Goal: Check status: Check status

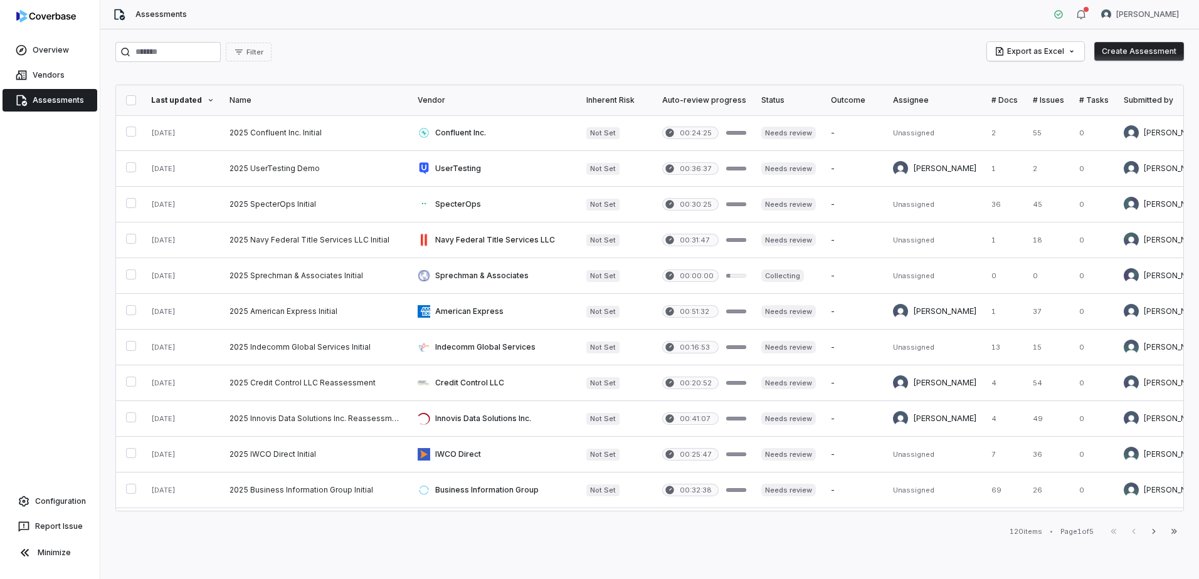
click at [101, 281] on div "Filter Export as Excel Create Assessment Last updated Name Vendor Inherent Risk…" at bounding box center [649, 304] width 1099 height 550
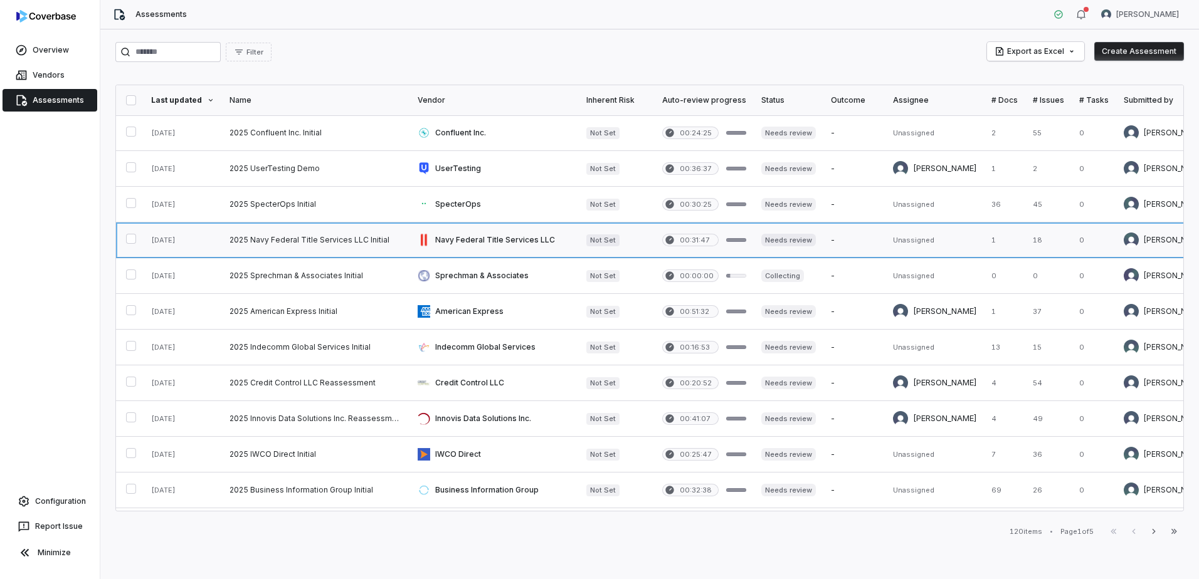
click at [284, 238] on link at bounding box center [316, 240] width 188 height 35
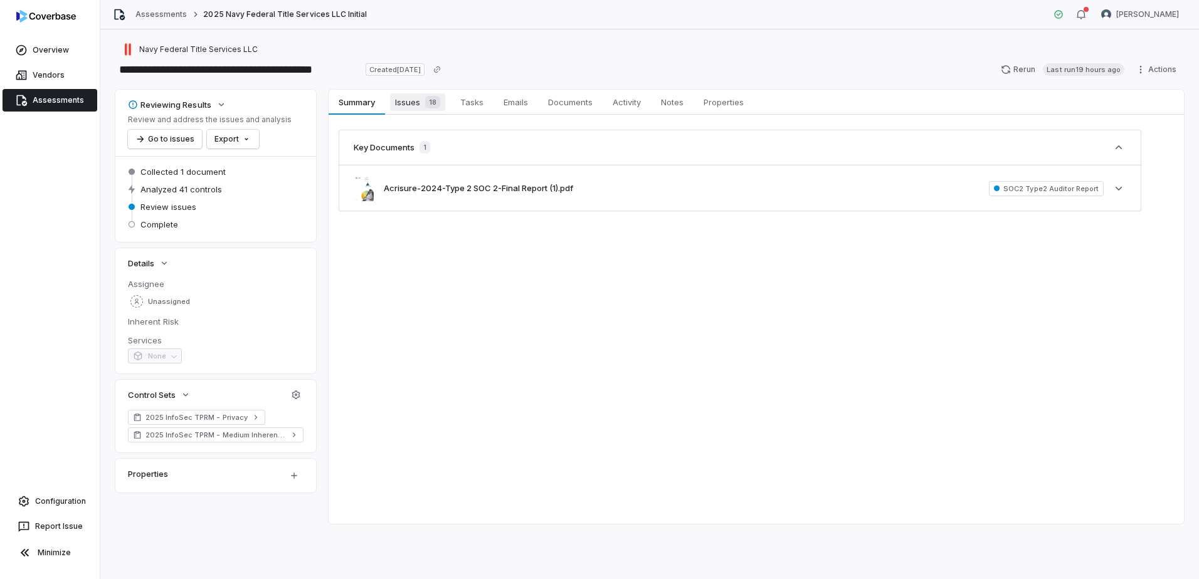
click at [409, 93] on link "Issues 18 Issues 18" at bounding box center [417, 102] width 65 height 25
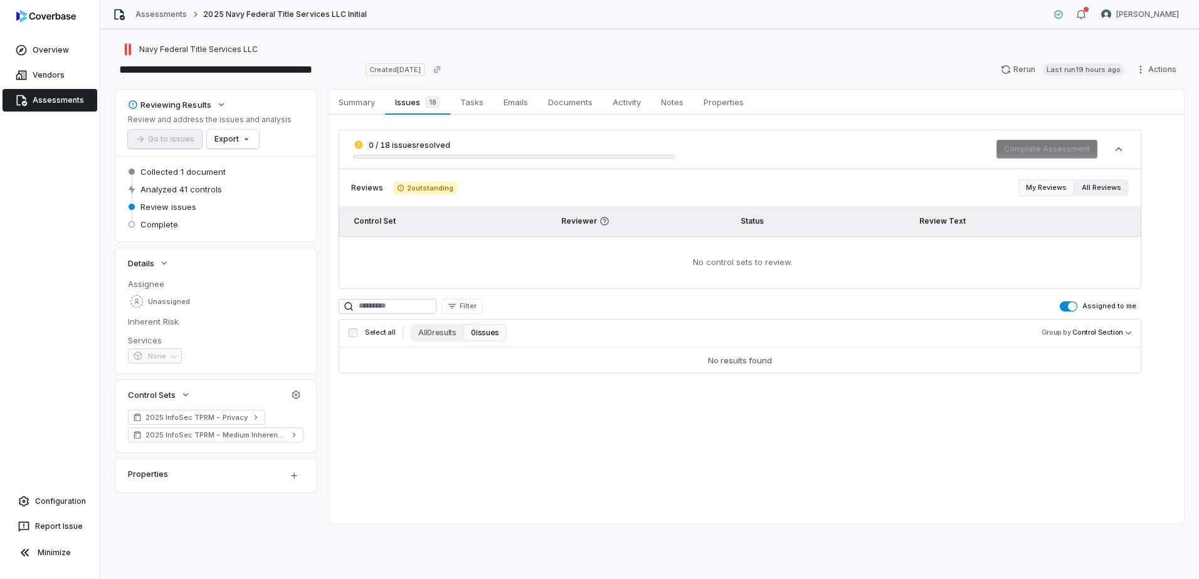
click at [1105, 188] on button "All Reviews" at bounding box center [1101, 187] width 55 height 17
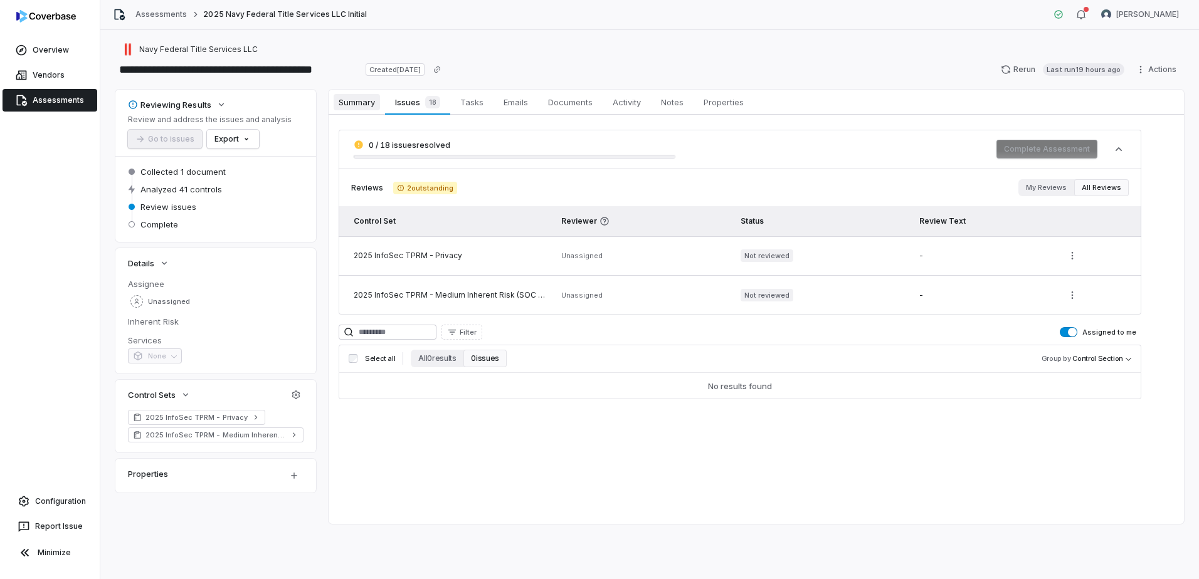
click at [369, 103] on span "Summary" at bounding box center [357, 102] width 46 height 16
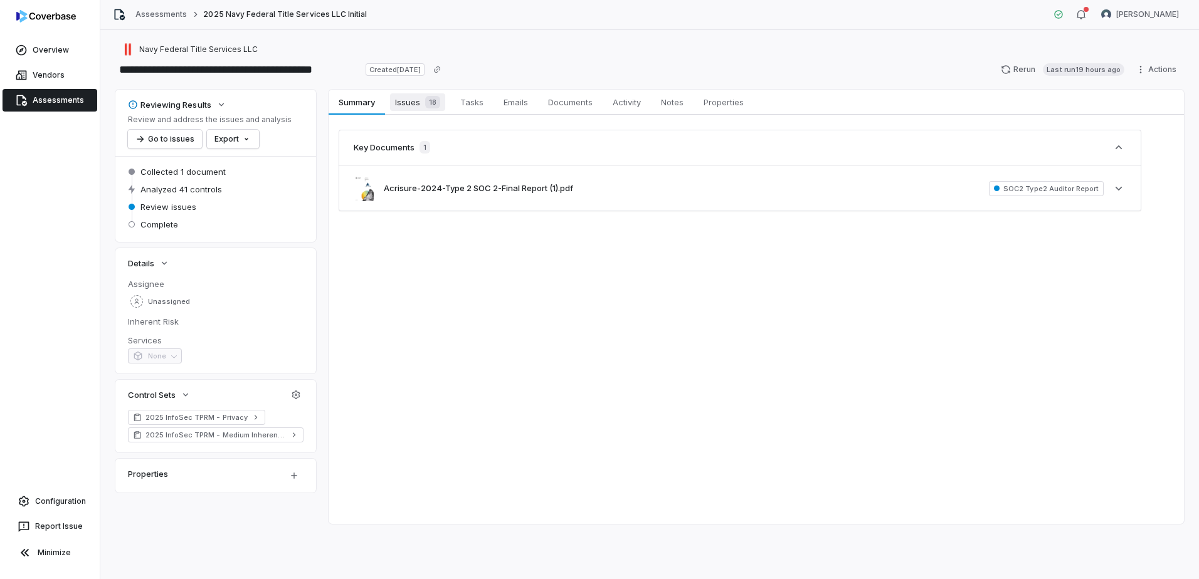
click at [404, 107] on span "Issues 18" at bounding box center [417, 102] width 55 height 18
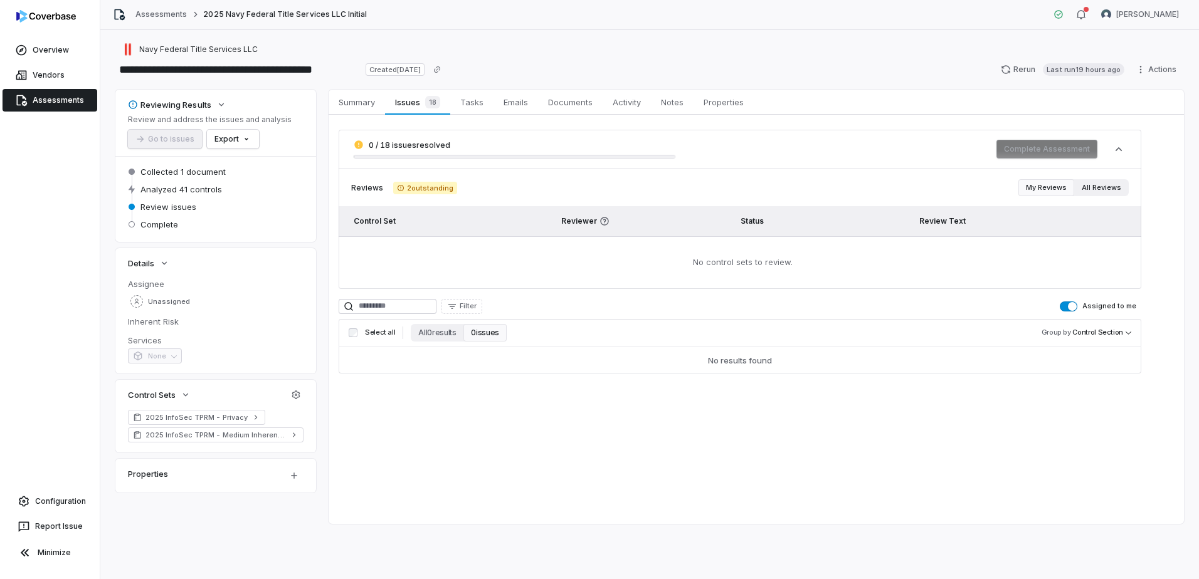
click at [1111, 185] on button "All Reviews" at bounding box center [1101, 187] width 55 height 17
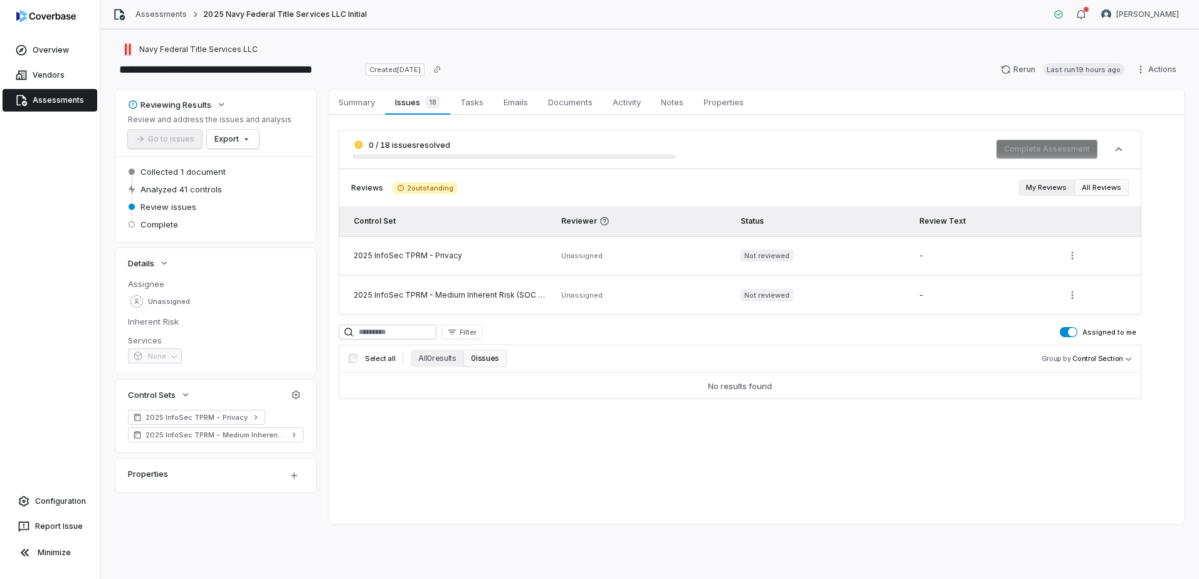
click at [1054, 187] on button "My Reviews" at bounding box center [1046, 187] width 56 height 17
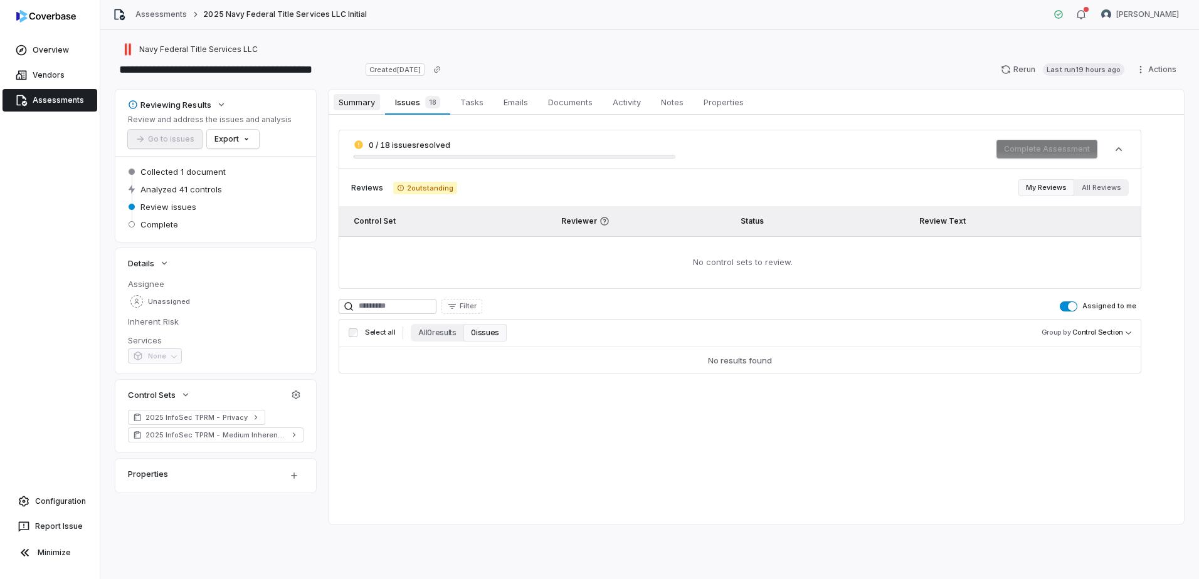
click at [357, 106] on span "Summary" at bounding box center [357, 102] width 46 height 16
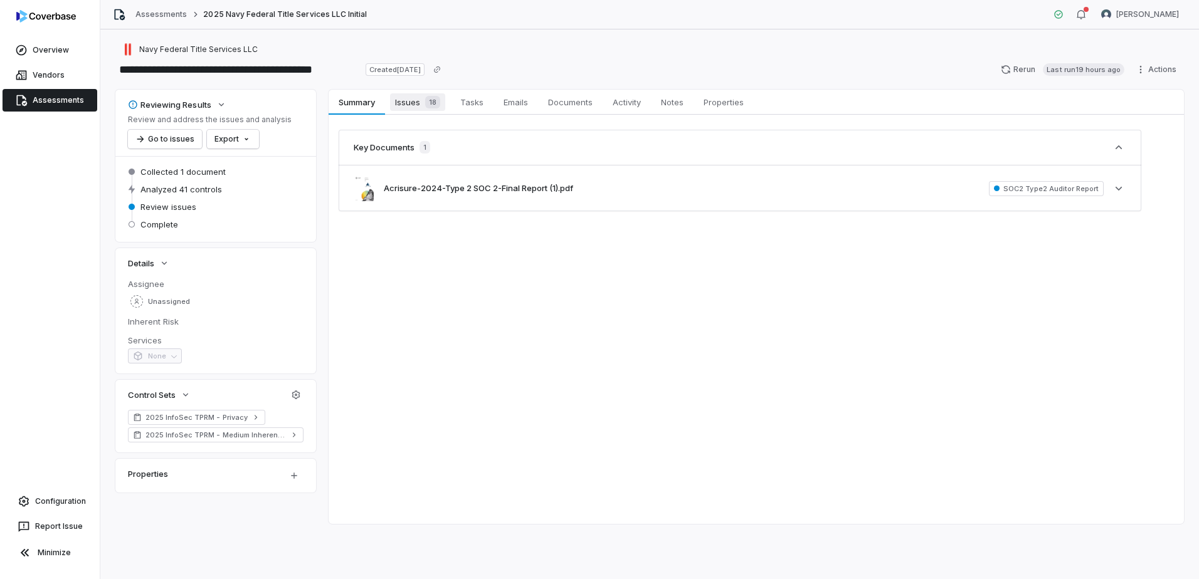
click at [401, 100] on span "Issues 18" at bounding box center [417, 102] width 55 height 18
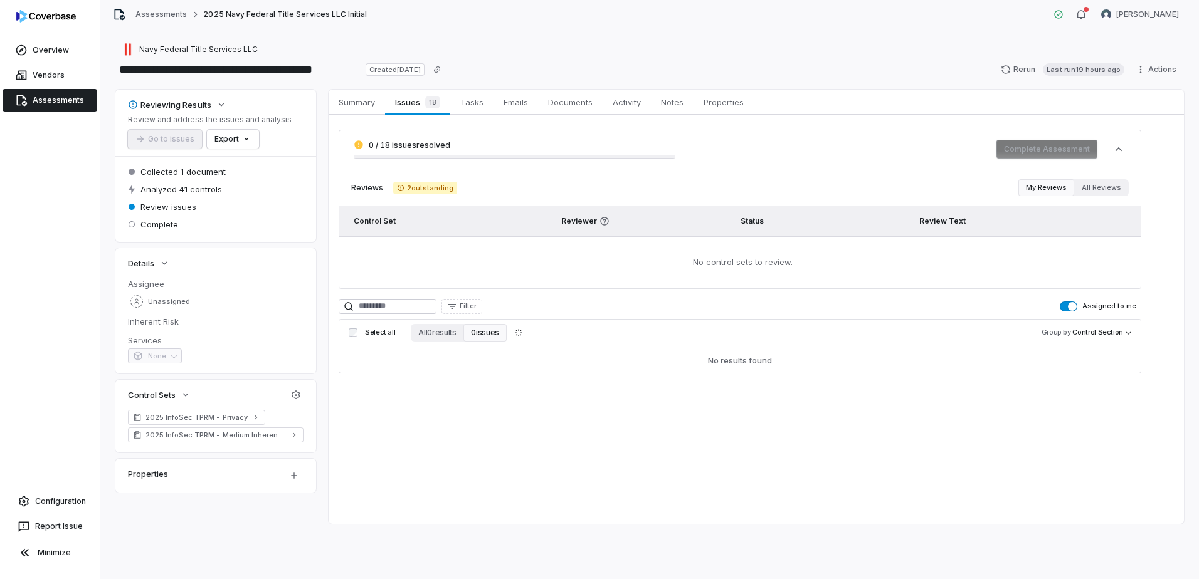
click at [411, 188] on span "2 outstanding" at bounding box center [425, 188] width 64 height 13
click at [399, 191] on icon at bounding box center [401, 188] width 6 height 6
click at [1096, 184] on button "All Reviews" at bounding box center [1101, 187] width 55 height 17
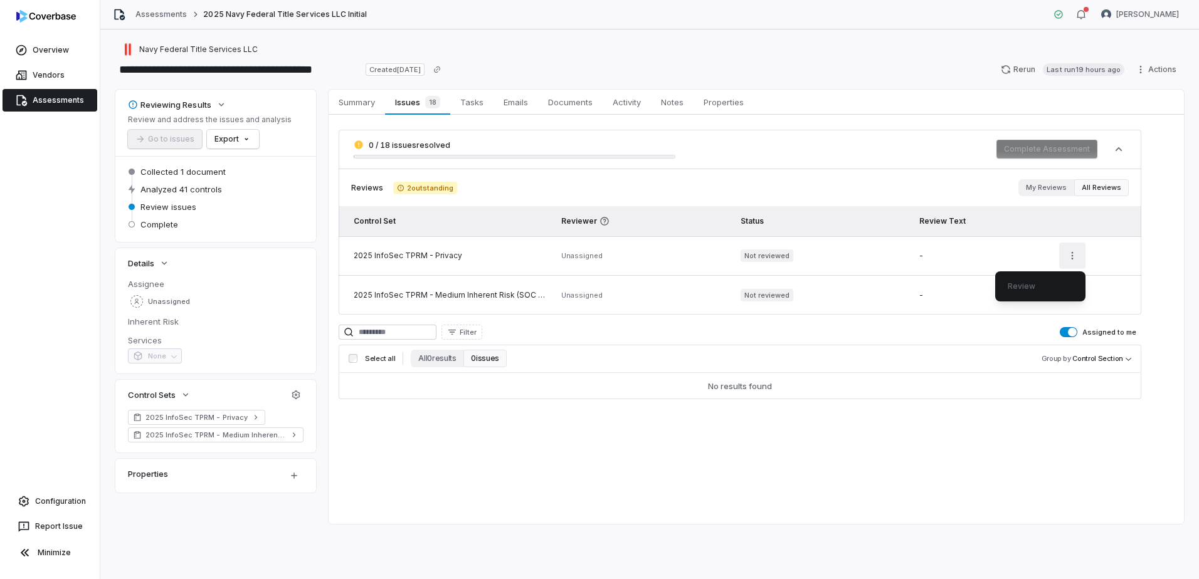
click at [1067, 256] on html "**********" at bounding box center [599, 289] width 1199 height 579
click at [984, 254] on html "**********" at bounding box center [599, 289] width 1199 height 579
click at [581, 253] on span "Unassigned" at bounding box center [581, 255] width 41 height 9
click at [453, 258] on div "2025 InfoSec TPRM - Privacy" at bounding box center [450, 256] width 193 height 10
click at [404, 148] on span "0 / 18 issues resolved" at bounding box center [410, 144] width 82 height 9
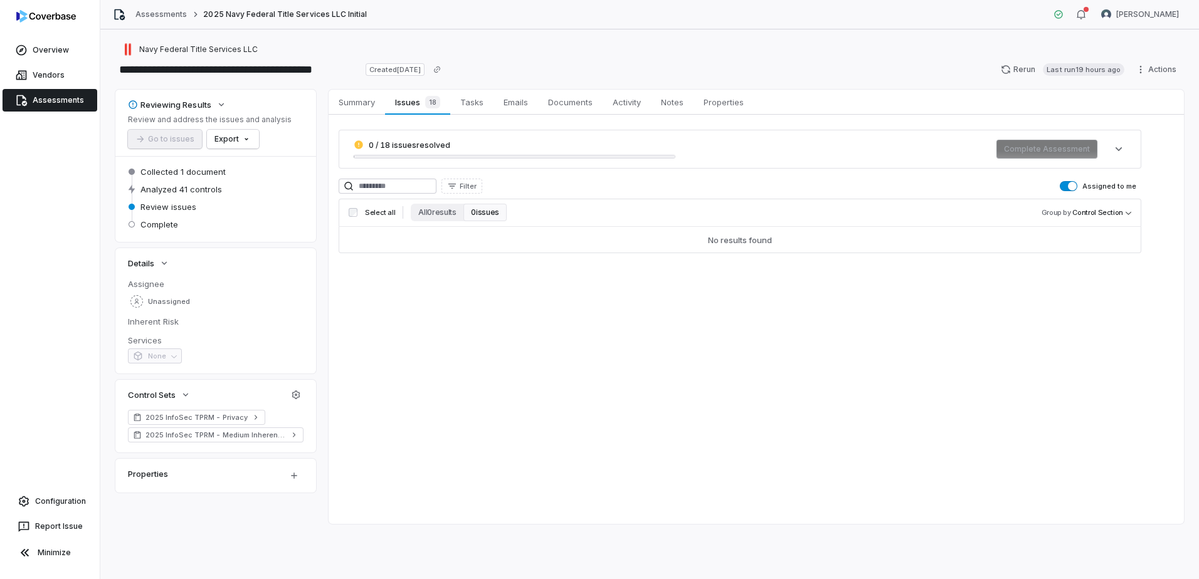
click at [404, 148] on span "0 / 18 issues resolved" at bounding box center [410, 144] width 82 height 9
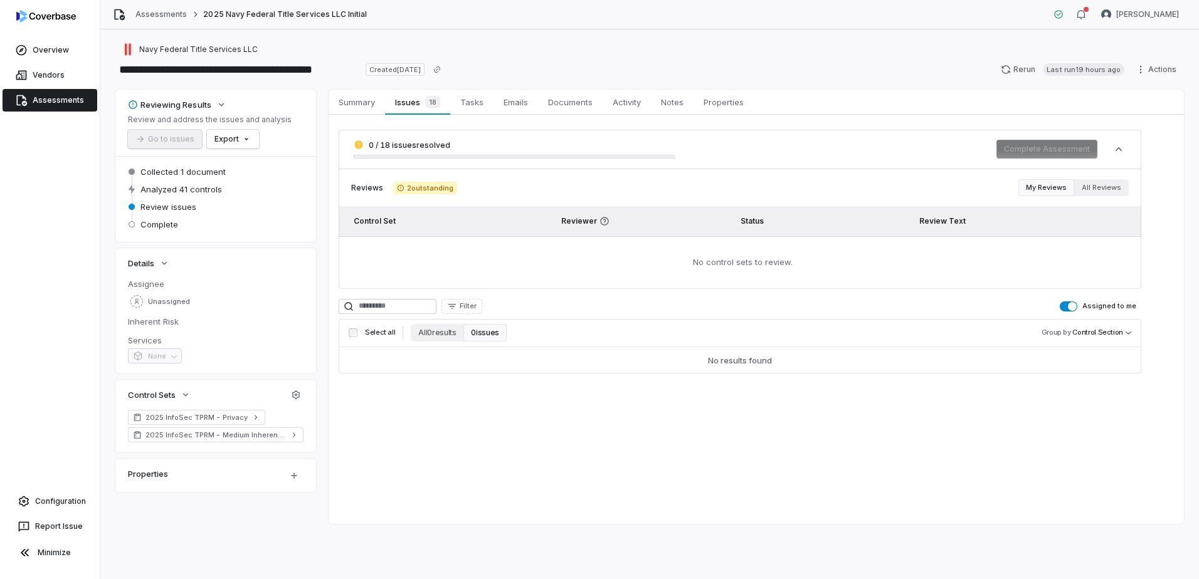
click at [415, 178] on div "Reviews 2 outstanding My Reviews All Reviews Control Set Reviewer Status Review…" at bounding box center [740, 229] width 803 height 120
click at [1043, 185] on button "My Reviews" at bounding box center [1046, 187] width 56 height 17
click at [1123, 152] on icon "button" at bounding box center [1118, 149] width 13 height 13
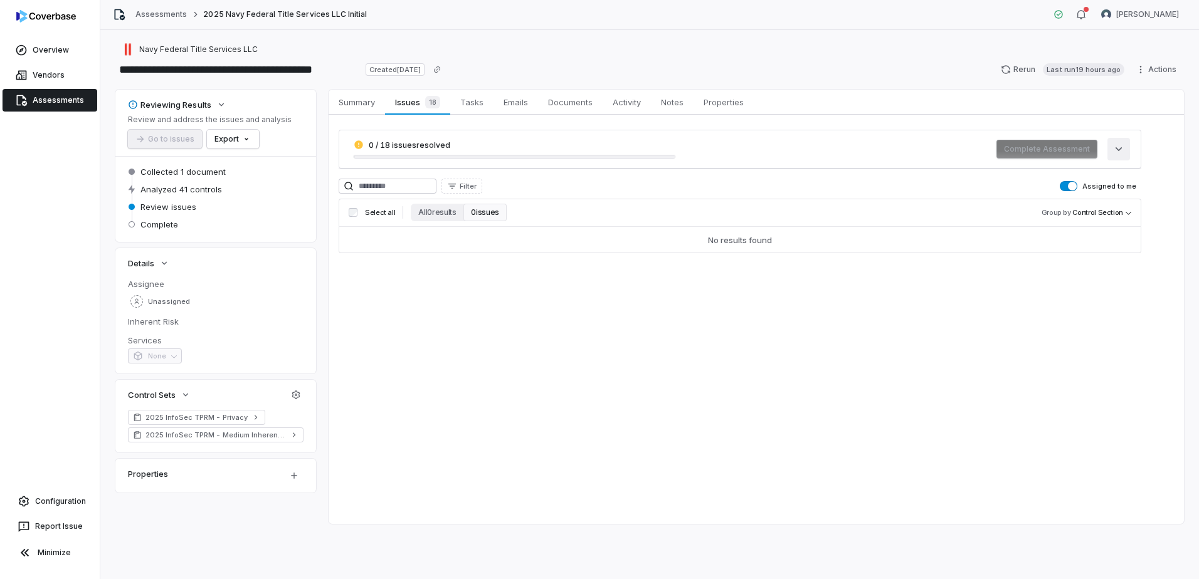
click at [1123, 152] on icon "button" at bounding box center [1118, 149] width 13 height 13
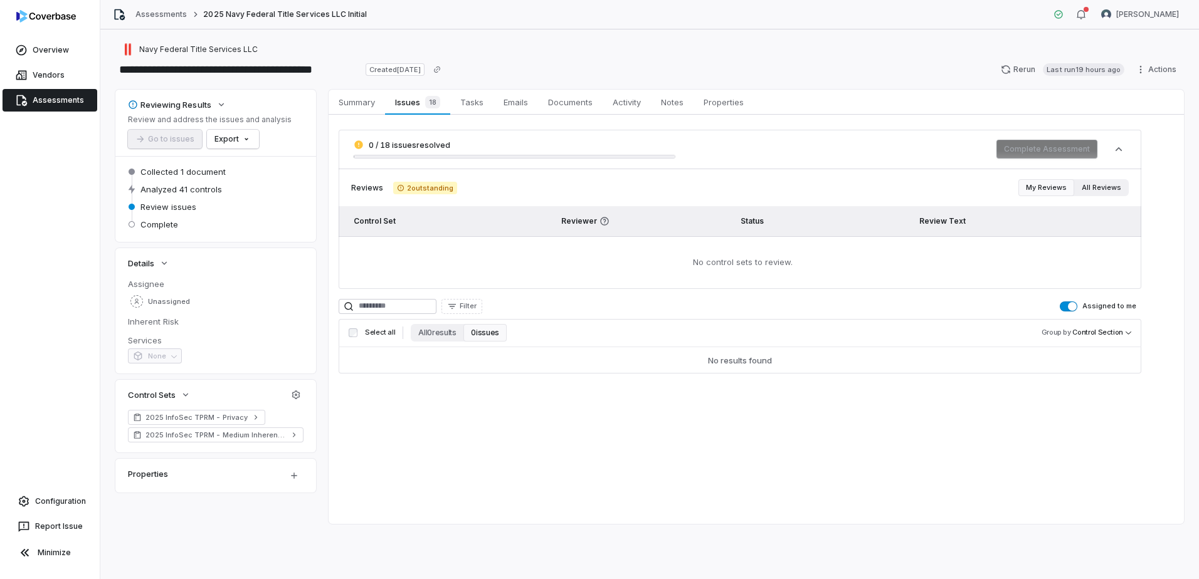
click at [1102, 189] on button "All Reviews" at bounding box center [1101, 187] width 55 height 17
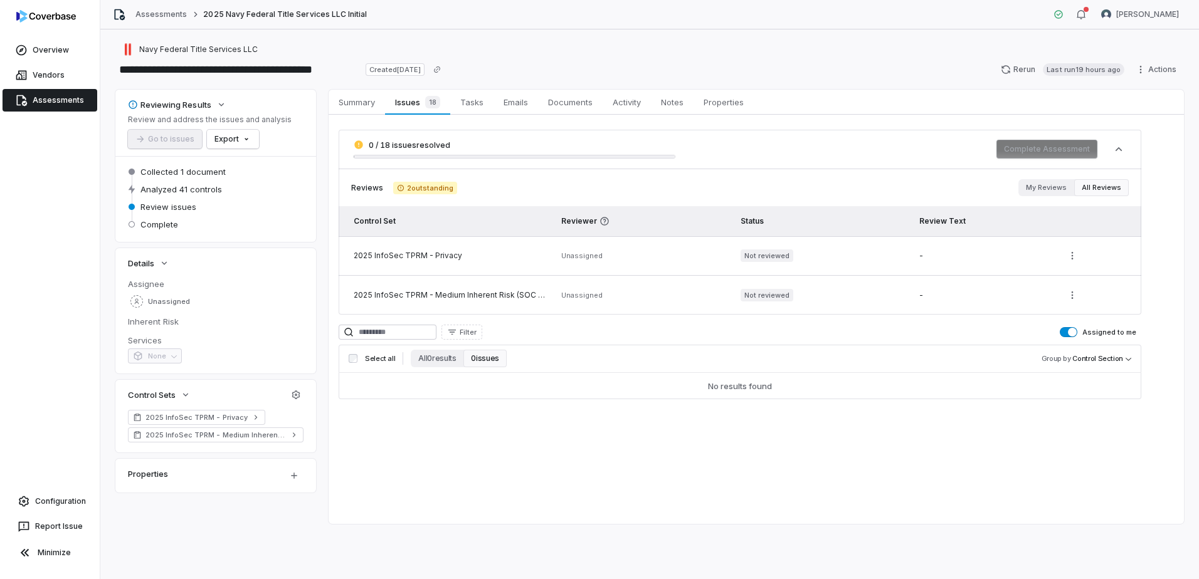
click at [433, 252] on div "2025 InfoSec TPRM - Privacy" at bounding box center [450, 256] width 193 height 10
click at [1070, 251] on html "**********" at bounding box center [599, 289] width 1199 height 579
click at [1030, 292] on div "Review" at bounding box center [1040, 287] width 80 height 20
click at [1092, 291] on html "**********" at bounding box center [599, 289] width 1199 height 579
click at [1074, 292] on html "**********" at bounding box center [599, 289] width 1199 height 579
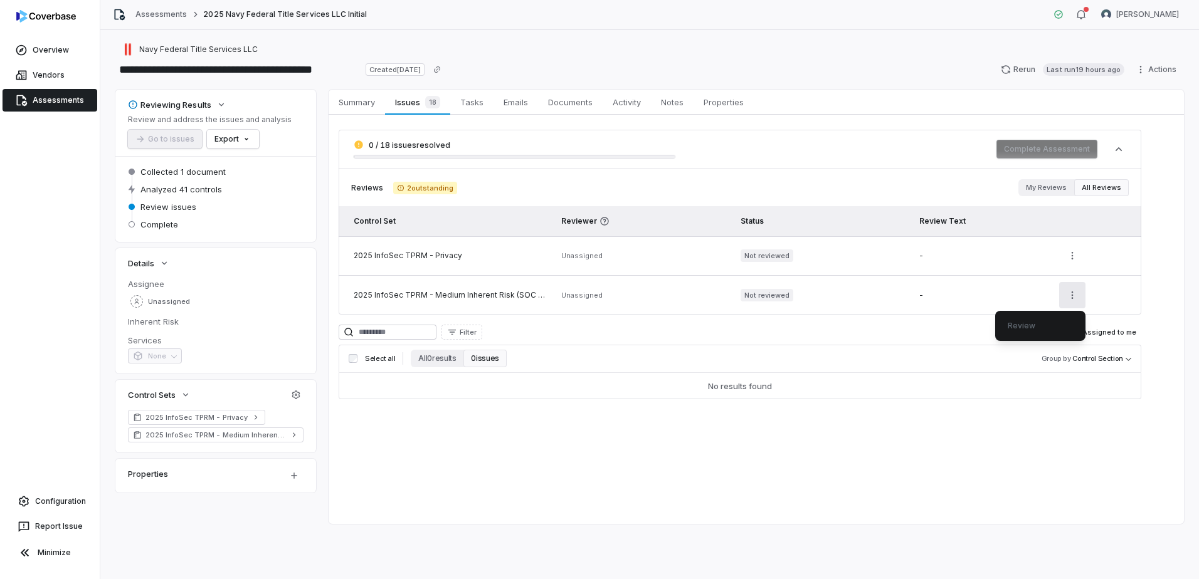
click at [1023, 326] on div "Review" at bounding box center [1040, 326] width 80 height 20
click at [799, 281] on html "**********" at bounding box center [599, 289] width 1199 height 579
click at [774, 293] on span "Not reviewed" at bounding box center [767, 295] width 53 height 13
click at [478, 362] on button "0 issues" at bounding box center [484, 359] width 43 height 18
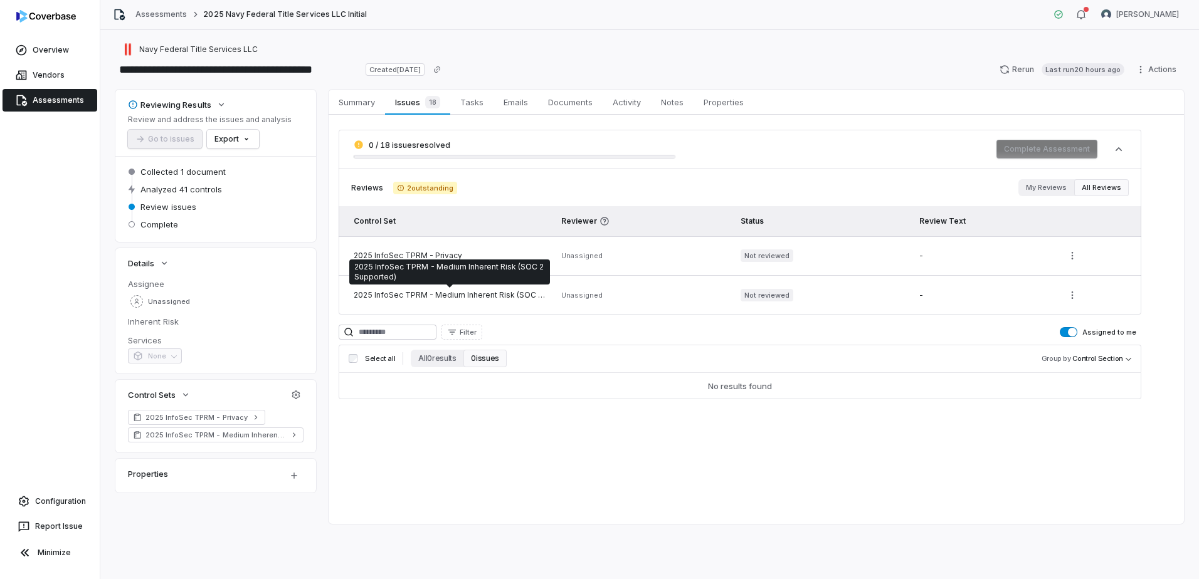
click at [374, 292] on div "2025 InfoSec TPRM - Medium Inherent Risk (SOC 2 Supported)" at bounding box center [450, 295] width 193 height 10
click at [579, 293] on span "Unassigned" at bounding box center [581, 295] width 41 height 9
click at [761, 293] on span "Not reviewed" at bounding box center [767, 295] width 53 height 13
click at [488, 110] on link "Tasks Tasks" at bounding box center [471, 102] width 43 height 25
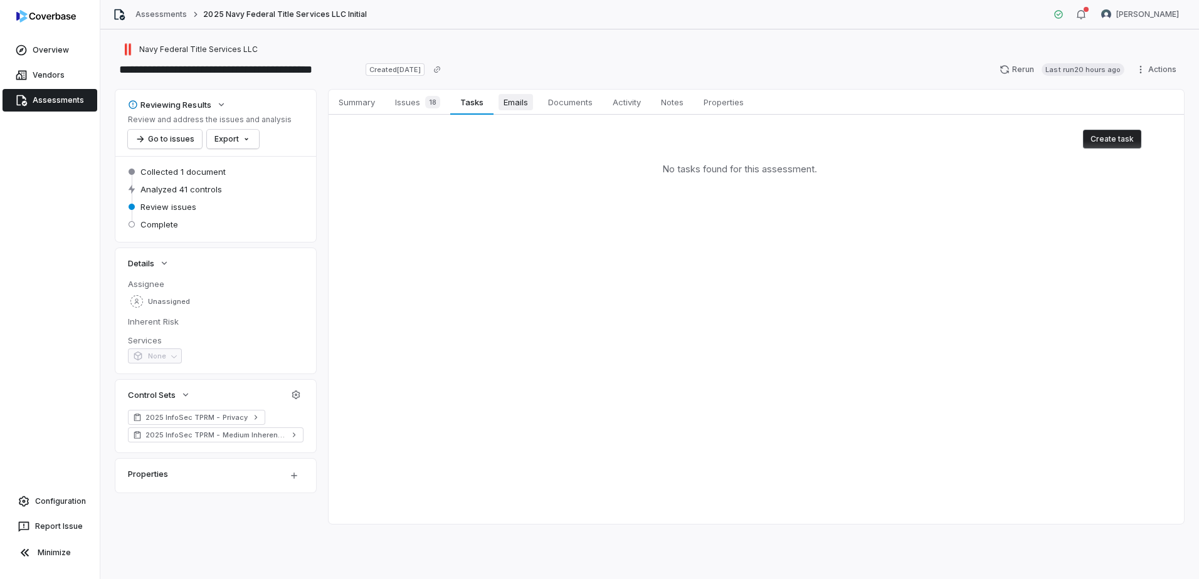
click at [513, 106] on span "Emails" at bounding box center [516, 102] width 34 height 16
click at [172, 140] on button "Go to issues" at bounding box center [165, 139] width 74 height 19
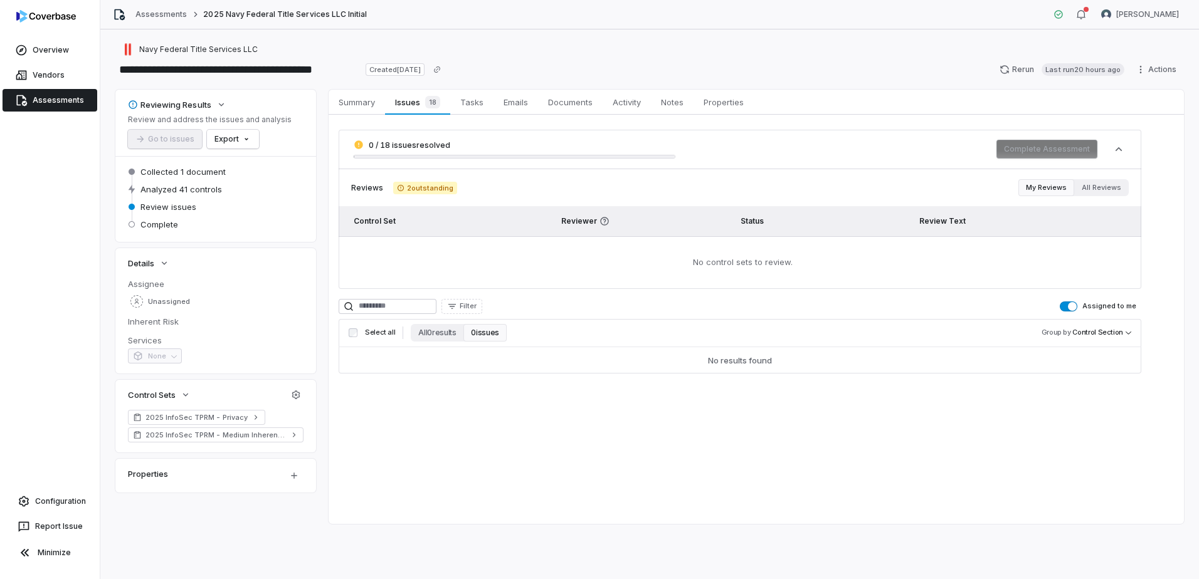
click at [388, 145] on span "0 / 18 issues resolved" at bounding box center [410, 144] width 82 height 9
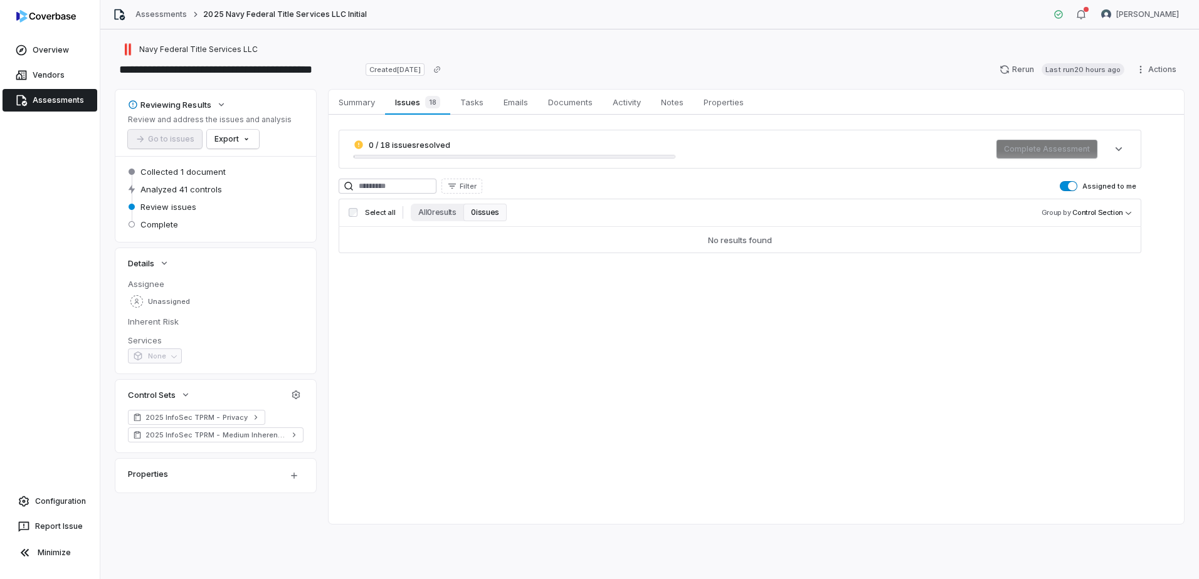
click at [388, 145] on span "0 / 18 issues resolved" at bounding box center [410, 144] width 82 height 9
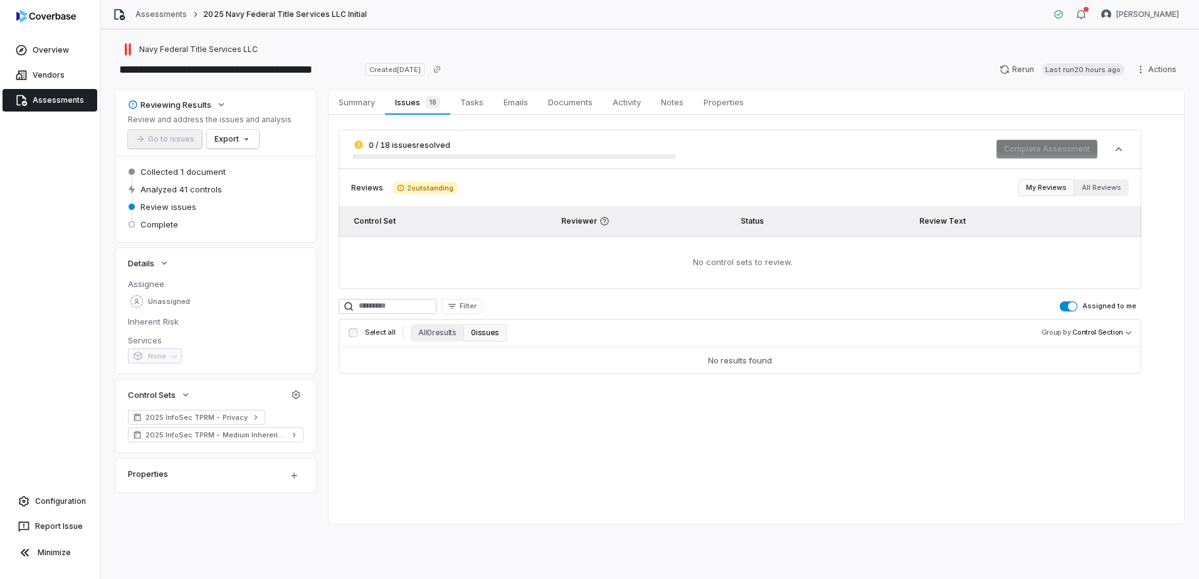
click at [1052, 181] on button "My Reviews" at bounding box center [1046, 187] width 56 height 17
click at [1099, 186] on button "All Reviews" at bounding box center [1101, 187] width 55 height 17
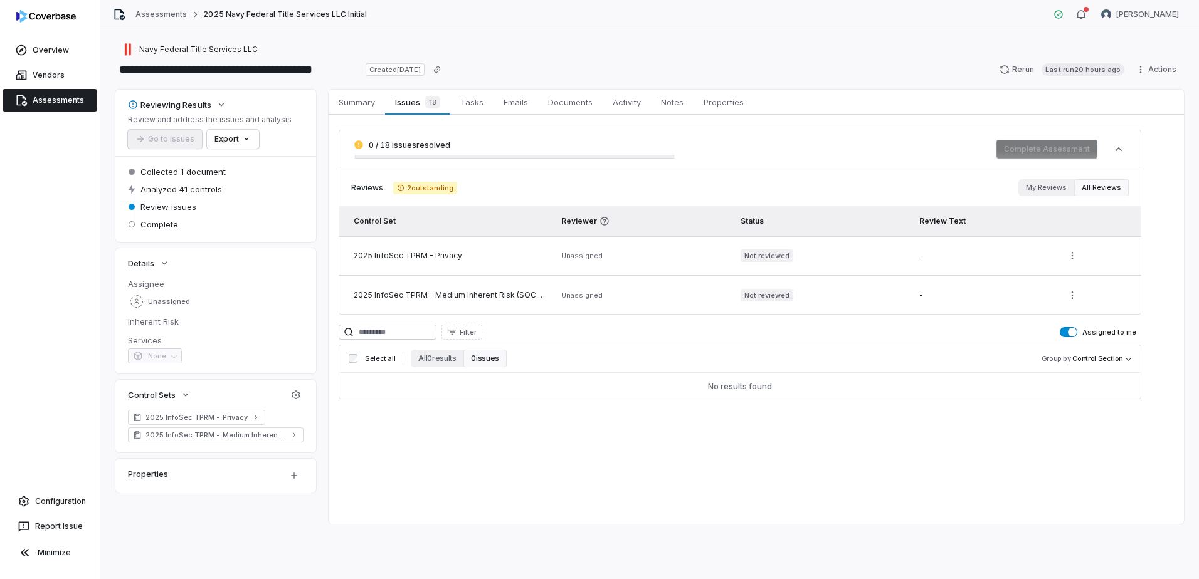
click at [766, 254] on span "Not reviewed" at bounding box center [767, 256] width 53 height 13
click at [557, 261] on td "Unassigned" at bounding box center [643, 256] width 179 height 40
click at [349, 99] on span "Summary" at bounding box center [357, 102] width 46 height 16
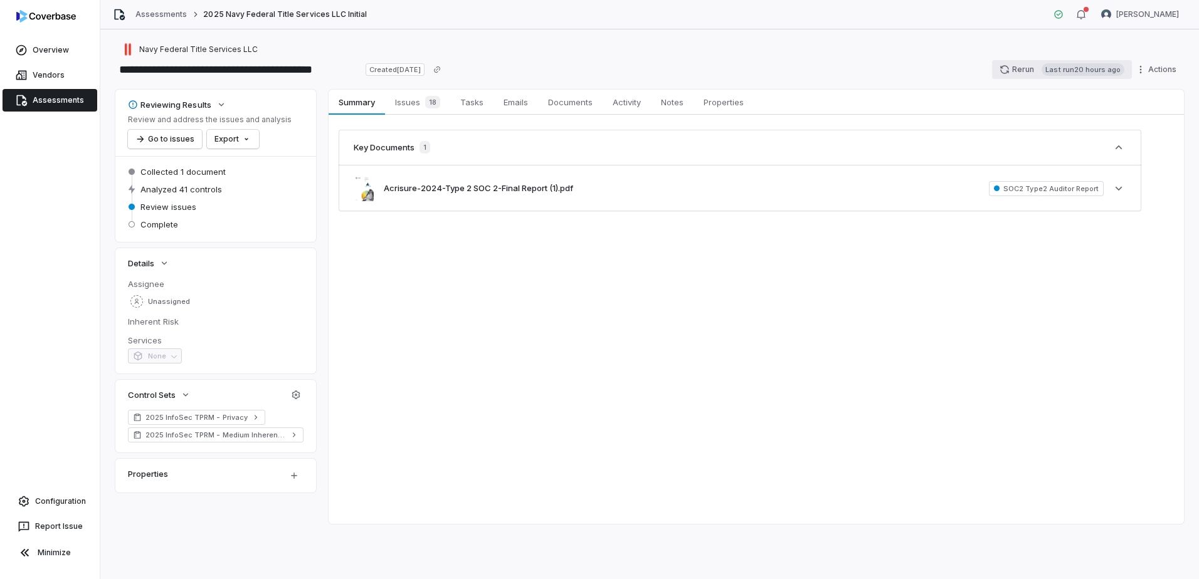
click at [1008, 70] on icon "button" at bounding box center [1005, 70] width 10 height 10
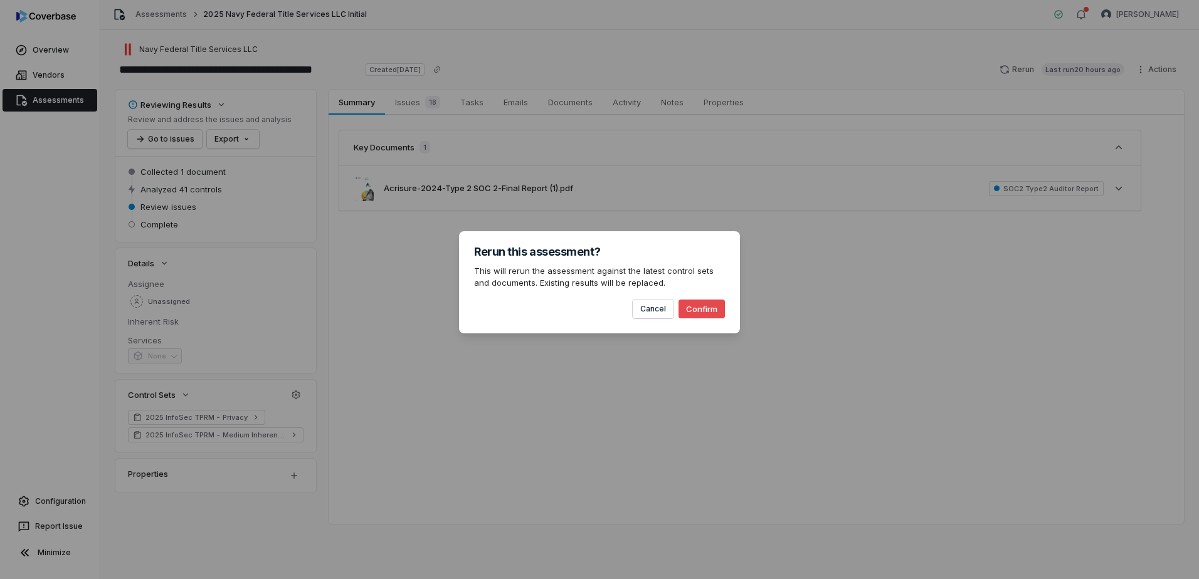
click at [717, 317] on button "Confirm" at bounding box center [702, 309] width 46 height 19
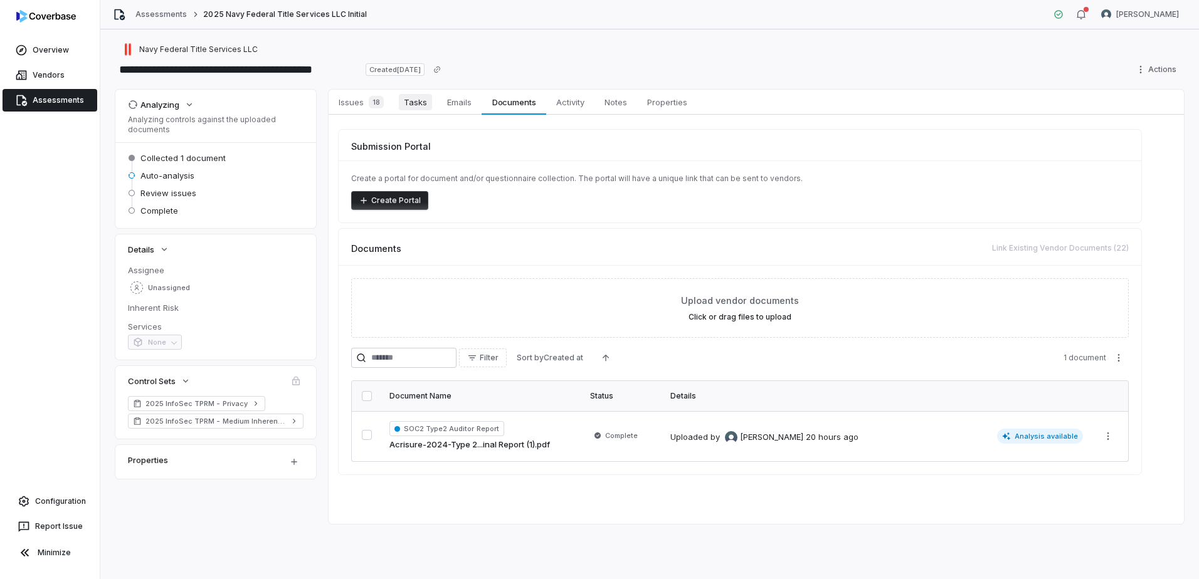
click at [420, 107] on span "Tasks" at bounding box center [415, 102] width 33 height 16
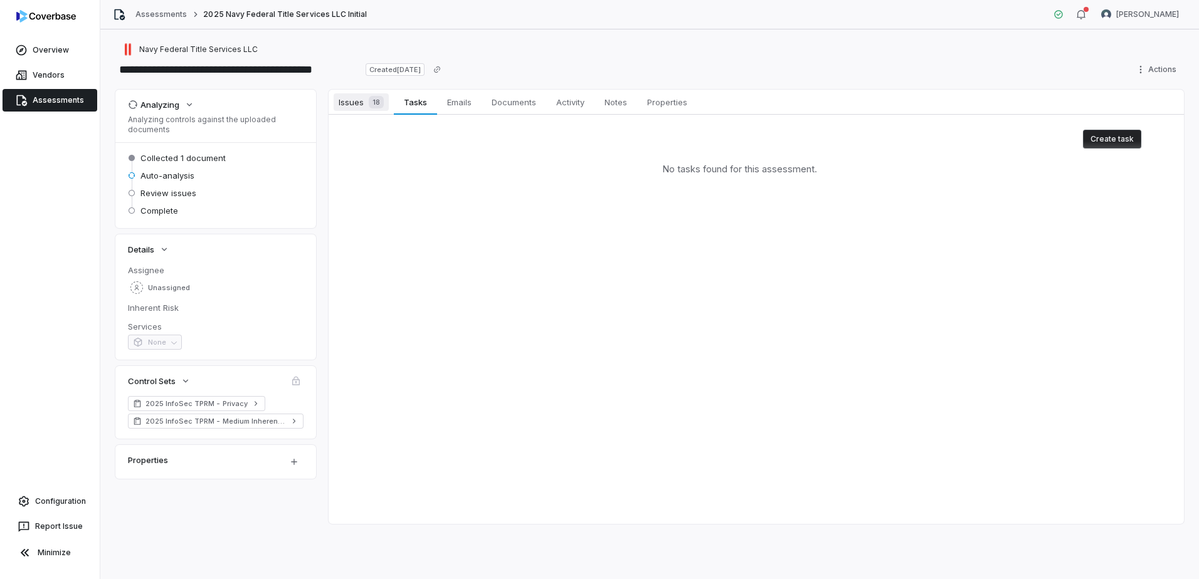
click at [369, 106] on span "18" at bounding box center [376, 102] width 15 height 13
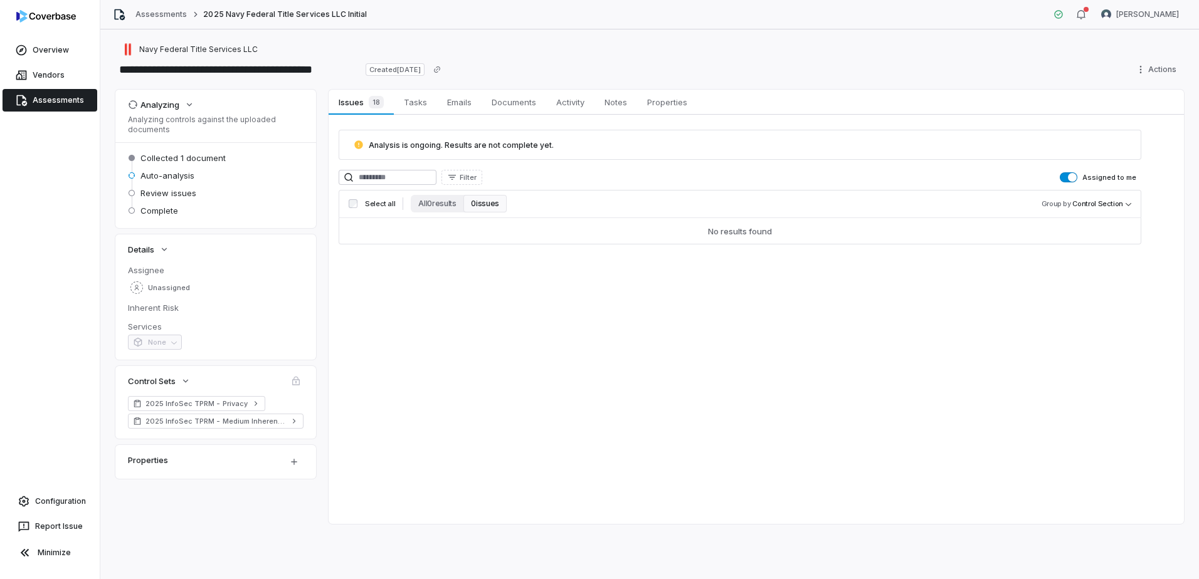
click at [444, 144] on span "Analysis is ongoing. Results are not complete yet." at bounding box center [461, 144] width 185 height 9
